Goal: Use online tool/utility: Utilize a website feature to perform a specific function

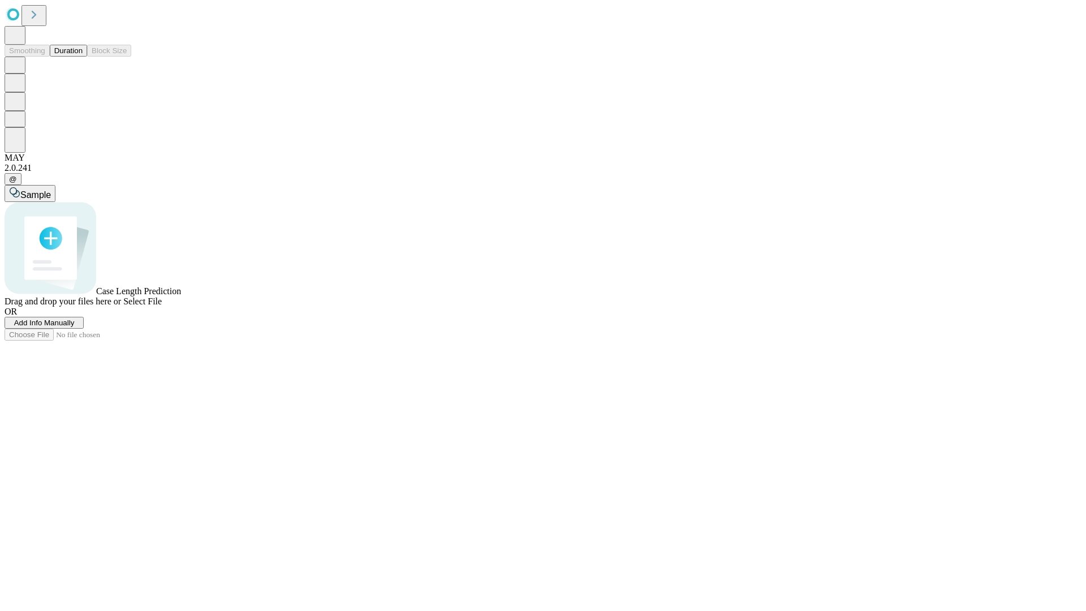
click at [83, 57] on button "Duration" at bounding box center [68, 51] width 37 height 12
click at [75, 327] on span "Add Info Manually" at bounding box center [44, 322] width 60 height 8
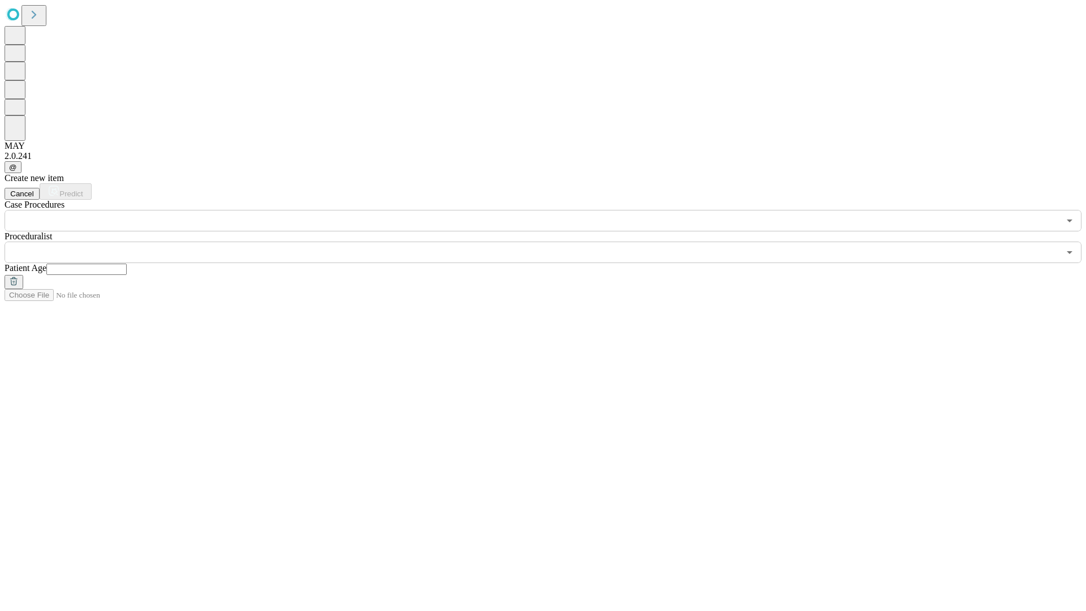
click at [127, 263] on input "text" at bounding box center [86, 268] width 80 height 11
type input "**"
click at [551, 241] on input "text" at bounding box center [532, 251] width 1054 height 21
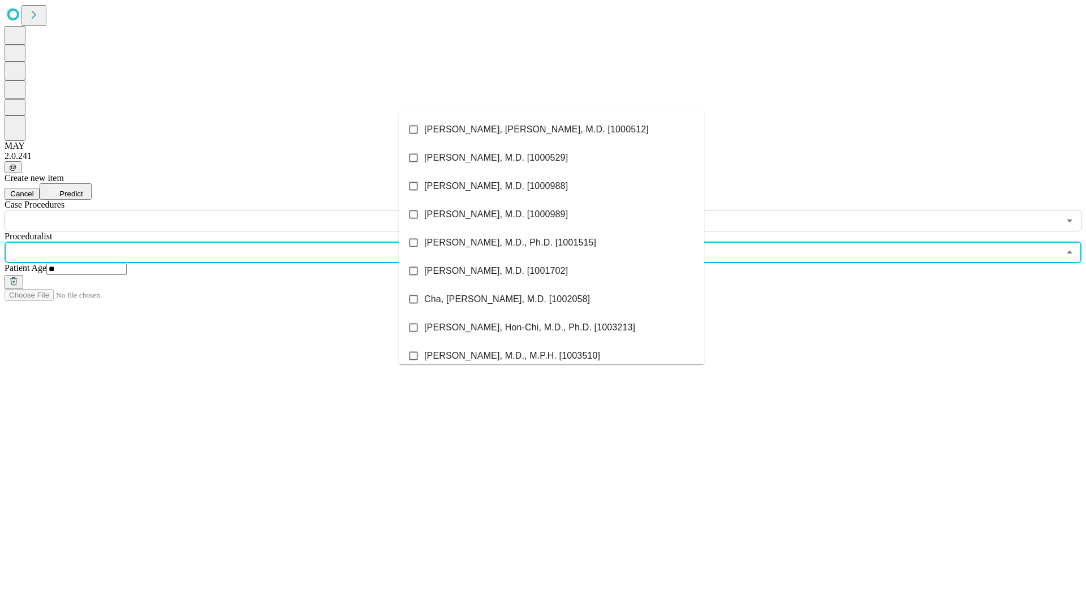
click at [551, 129] on li "[PERSON_NAME], [PERSON_NAME], M.D. [1000512]" at bounding box center [551, 129] width 305 height 28
click at [237, 210] on input "text" at bounding box center [532, 220] width 1054 height 21
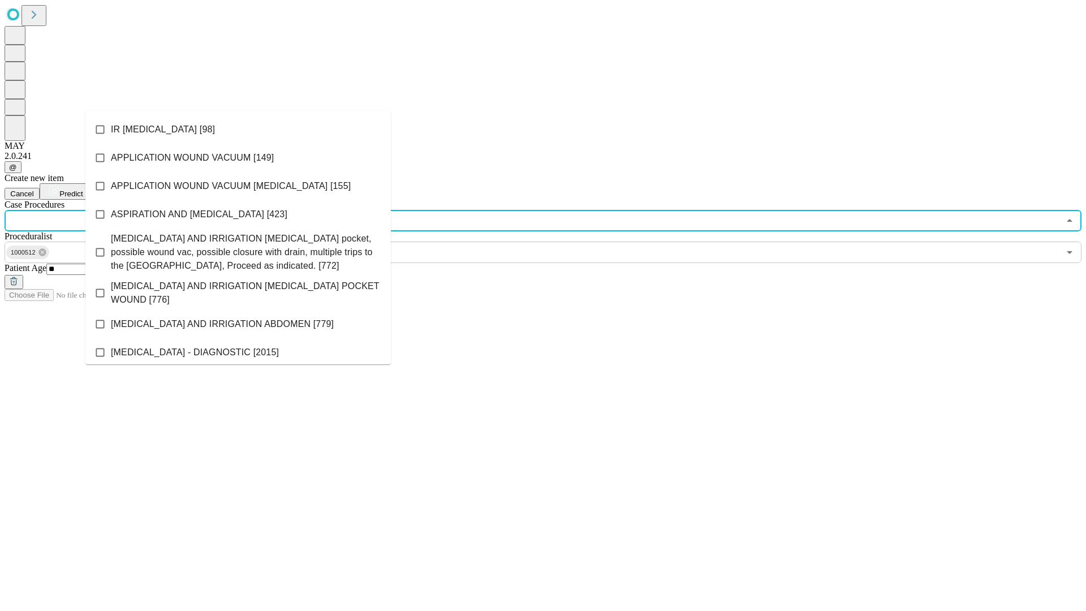
click at [238, 129] on li "IR [MEDICAL_DATA] [98]" at bounding box center [237, 129] width 305 height 28
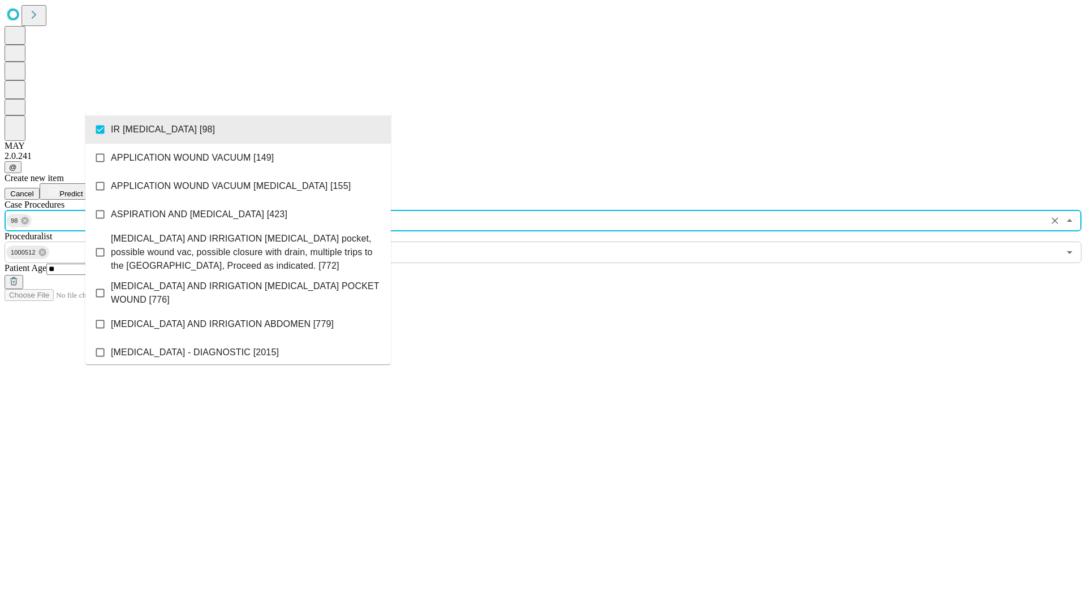
click at [83, 189] on span "Predict" at bounding box center [70, 193] width 23 height 8
